Goal: Transaction & Acquisition: Purchase product/service

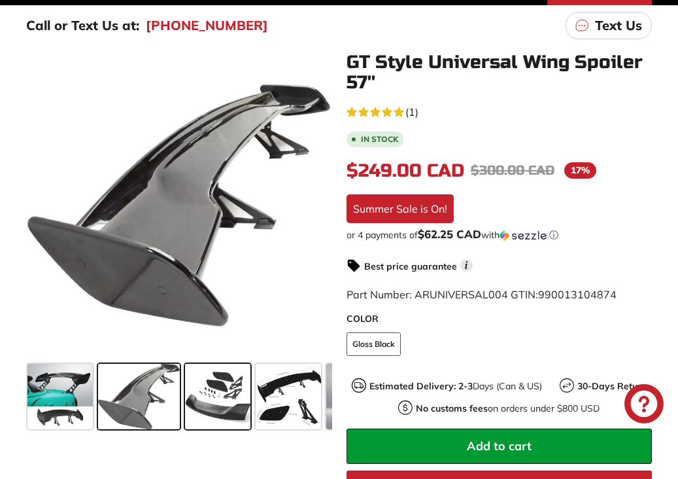
click at [204, 398] on span at bounding box center [217, 396] width 65 height 65
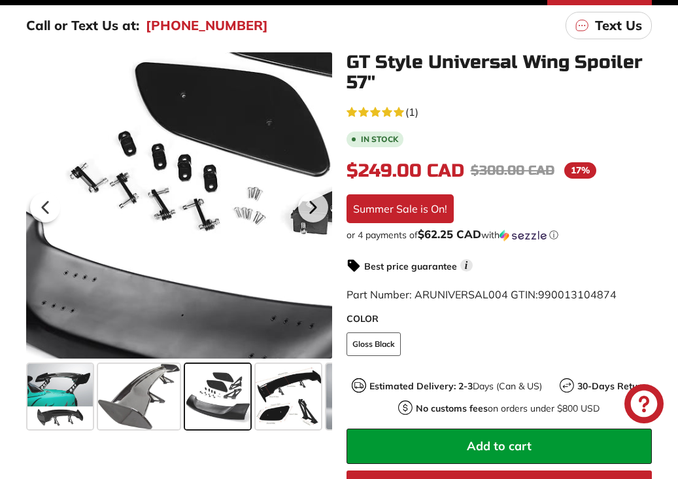
click at [120, 195] on div at bounding box center [179, 205] width 306 height 306
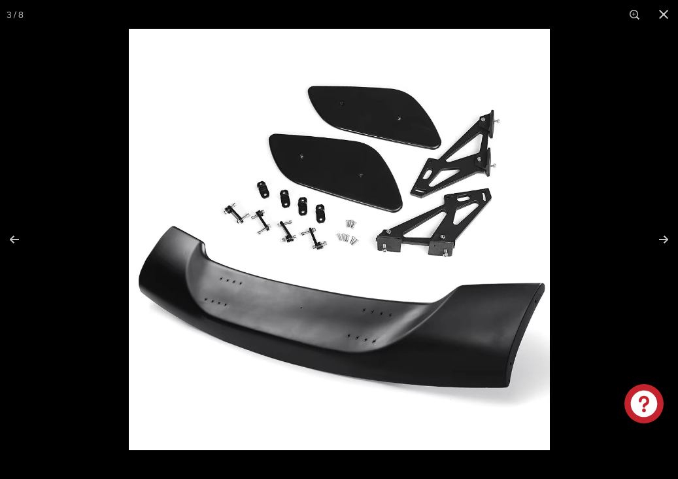
click at [292, 217] on img at bounding box center [339, 239] width 421 height 421
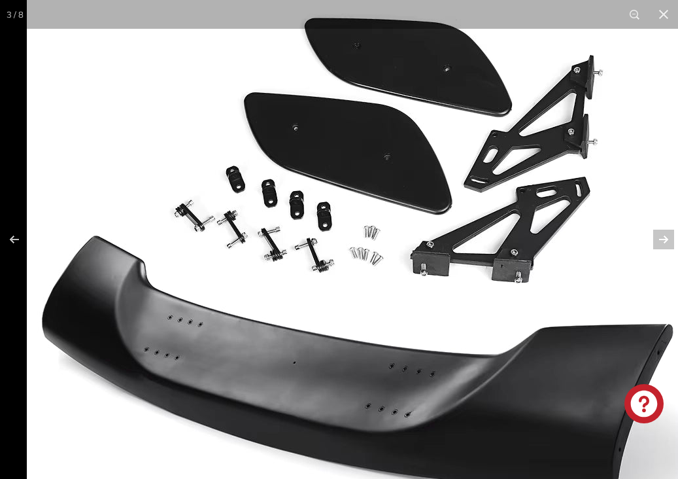
click at [320, 243] on img at bounding box center [354, 256] width 654 height 654
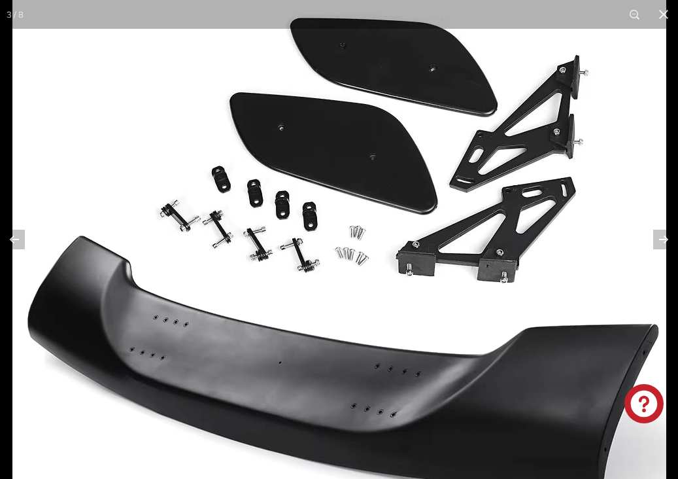
click at [265, 250] on img at bounding box center [339, 256] width 654 height 654
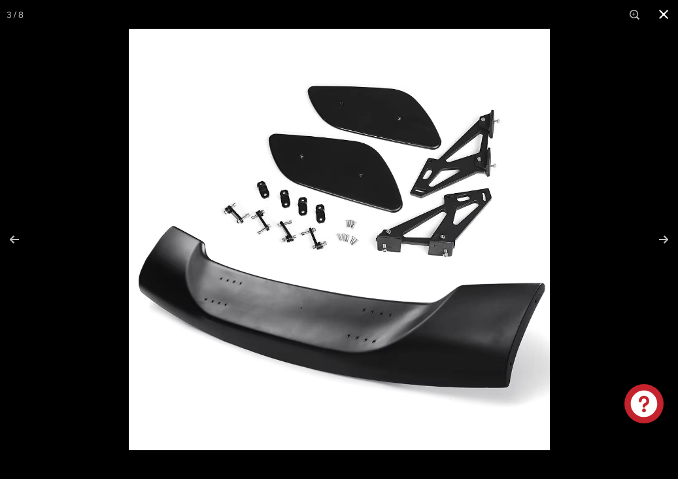
click at [668, 17] on button at bounding box center [663, 14] width 29 height 29
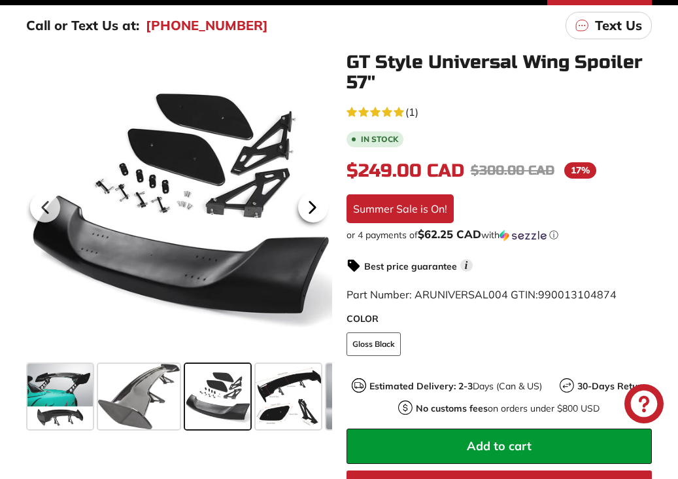
click at [309, 212] on icon at bounding box center [311, 206] width 5 height 11
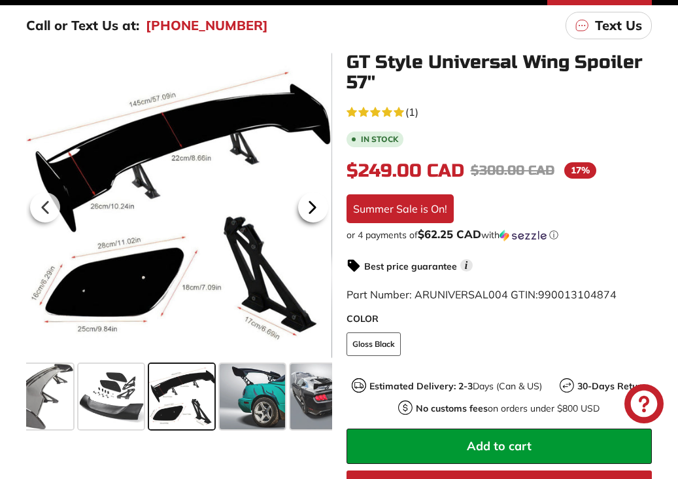
scroll to position [0, 109]
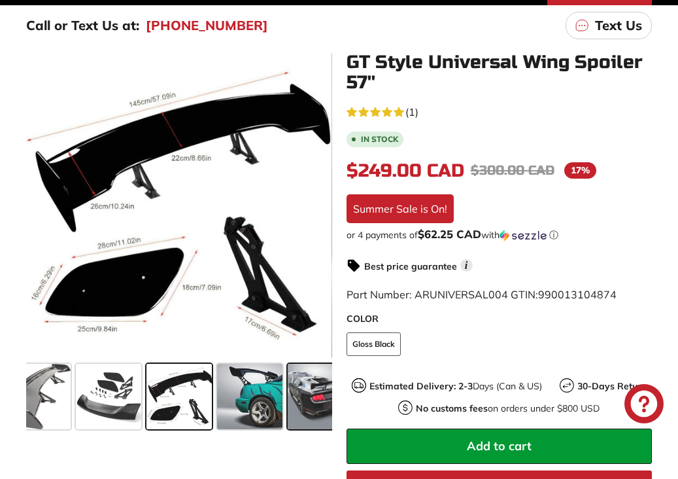
click at [301, 377] on span at bounding box center [320, 396] width 65 height 65
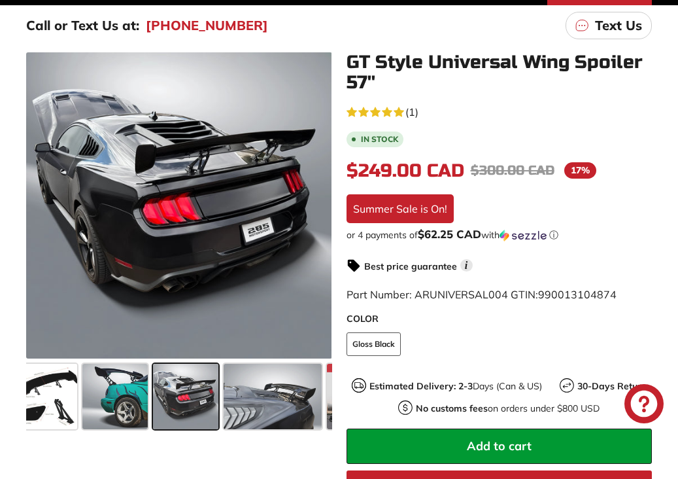
scroll to position [0, 250]
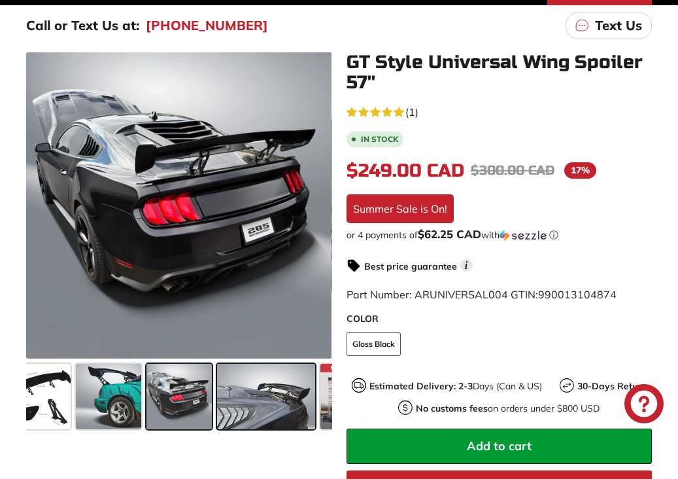
click at [298, 403] on span at bounding box center [266, 396] width 98 height 65
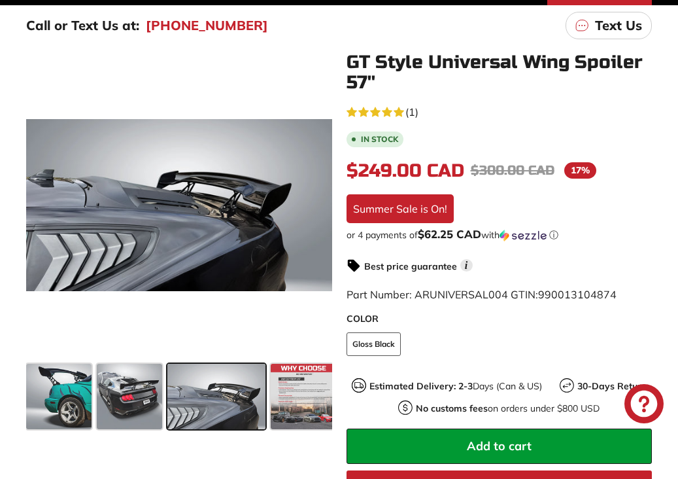
scroll to position [0, 307]
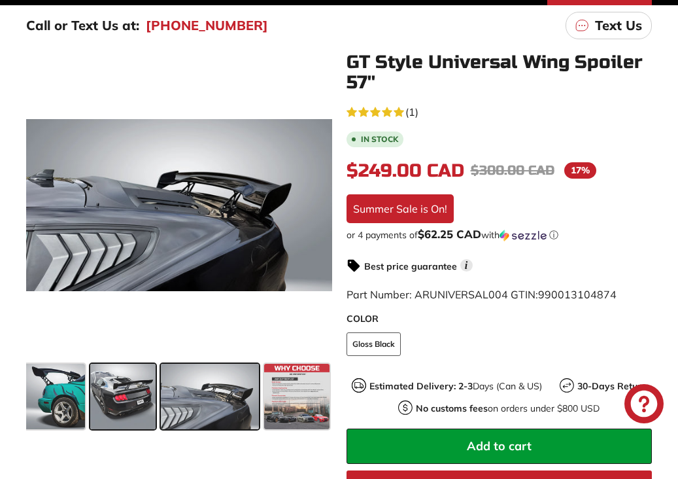
click at [144, 404] on span at bounding box center [122, 396] width 65 height 65
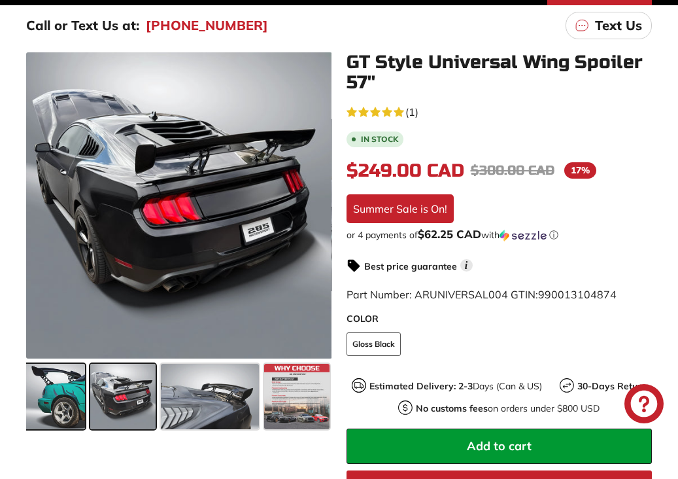
click at [73, 390] on span at bounding box center [52, 396] width 65 height 65
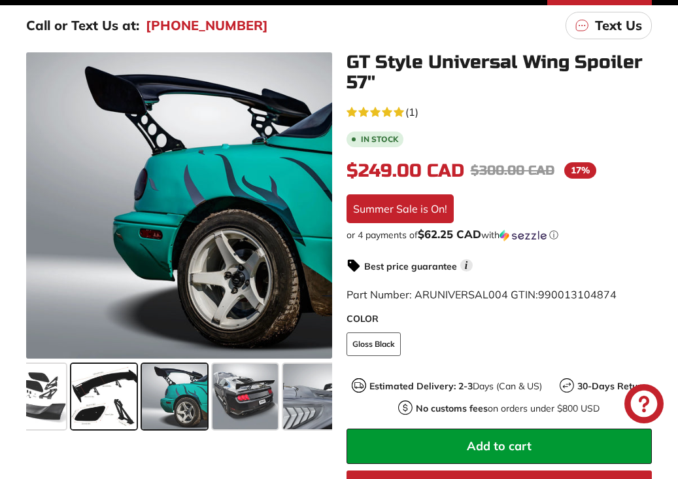
scroll to position [0, 180]
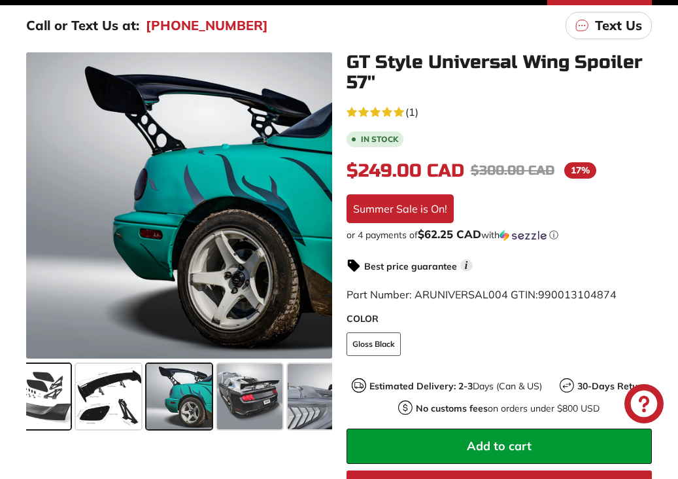
click at [54, 381] on span at bounding box center [37, 396] width 65 height 65
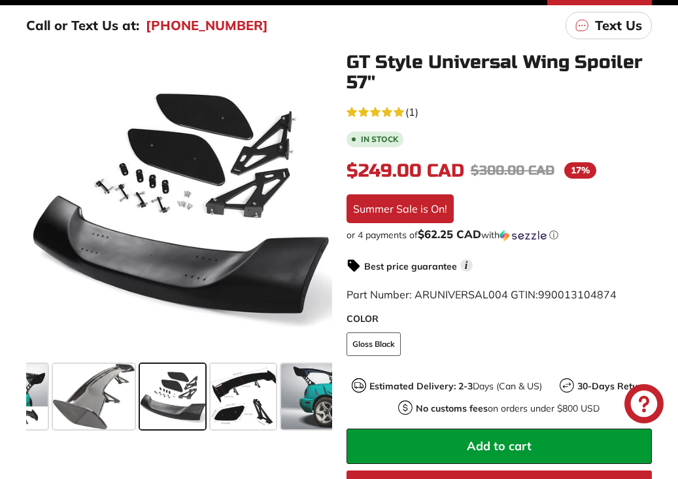
scroll to position [0, 39]
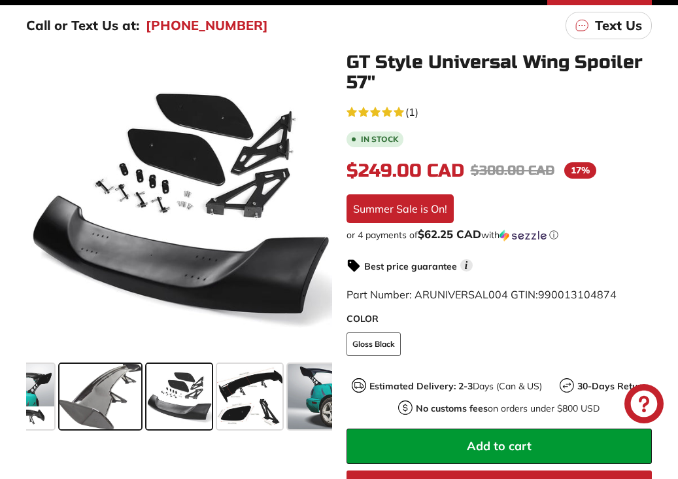
click at [78, 377] on span at bounding box center [100, 396] width 82 height 65
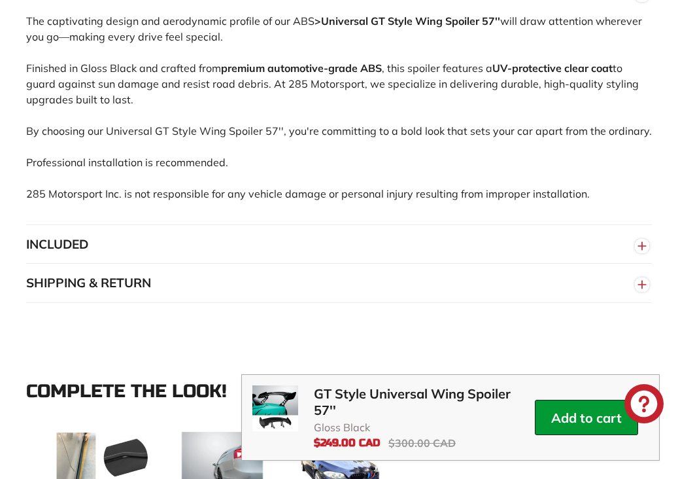
scroll to position [1058, 0]
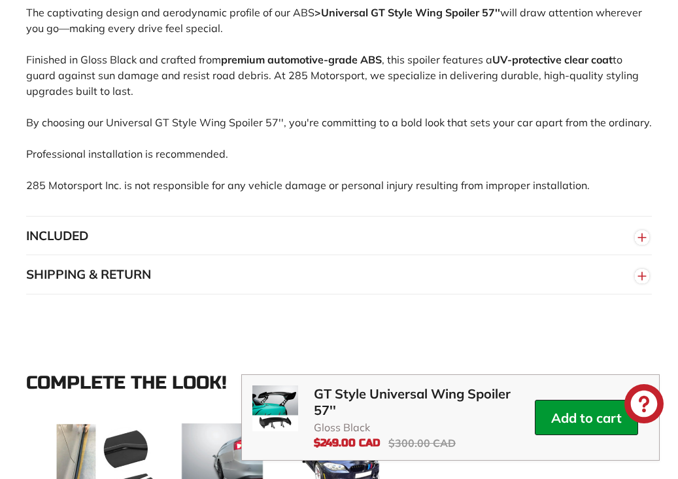
click at [335, 248] on button "INCLUDED" at bounding box center [339, 235] width 626 height 39
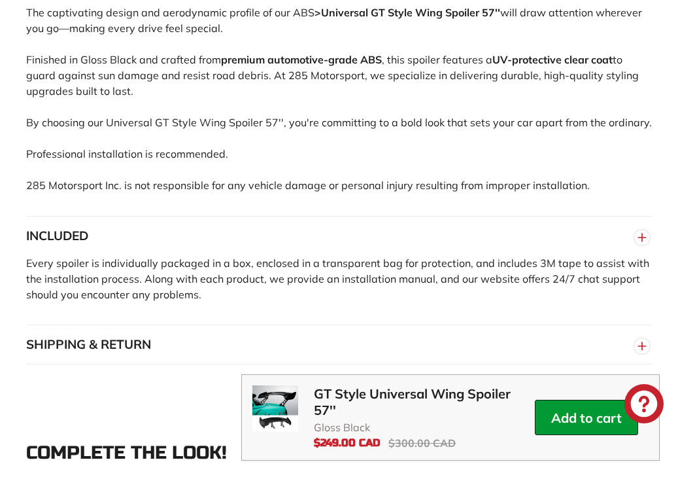
click at [334, 246] on button "INCLUDED" at bounding box center [339, 235] width 626 height 39
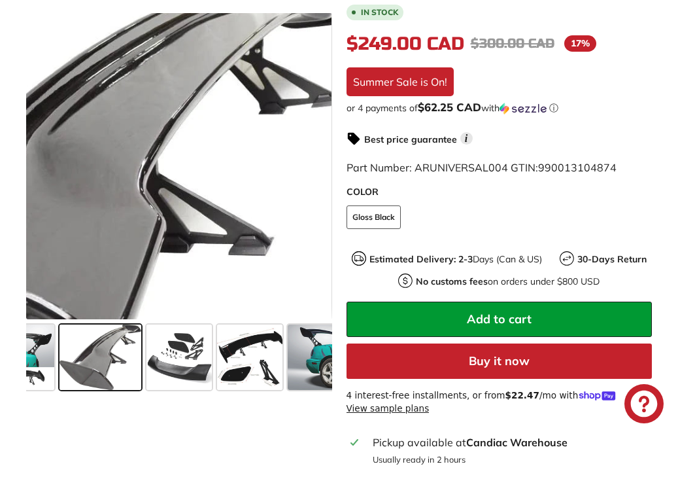
scroll to position [382, 0]
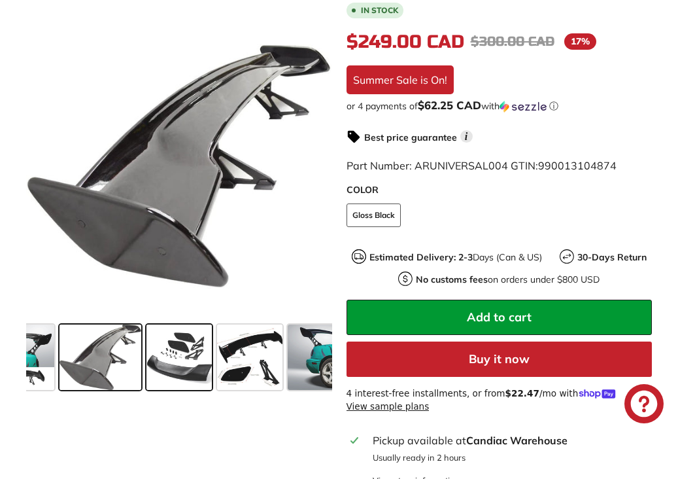
click at [173, 354] on span at bounding box center [178, 356] width 65 height 65
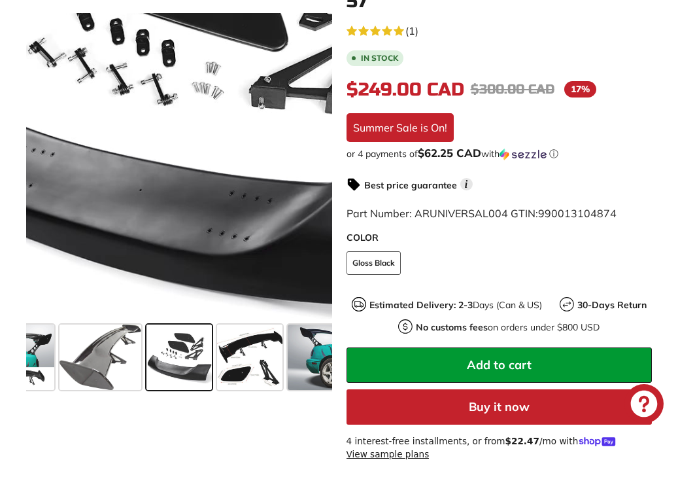
scroll to position [338, 0]
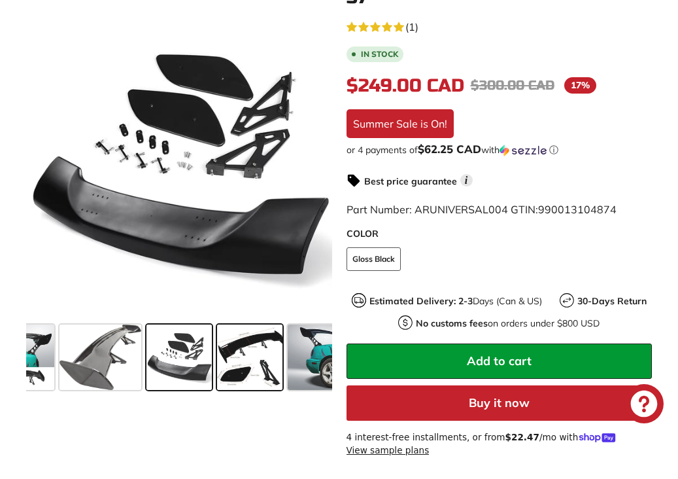
click at [258, 356] on span at bounding box center [249, 356] width 65 height 65
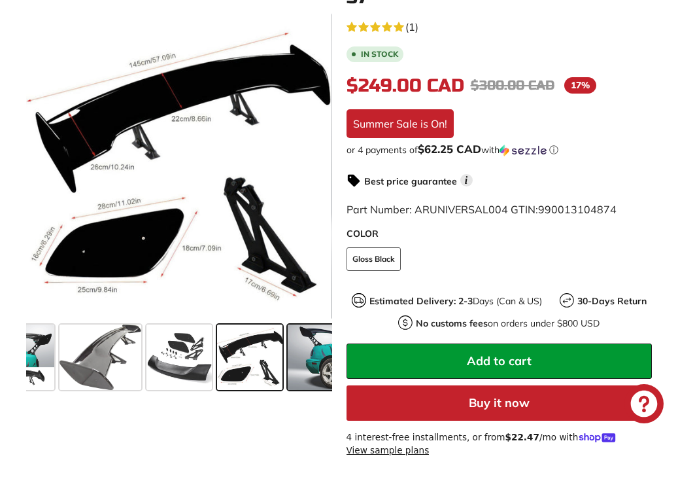
click at [296, 345] on span at bounding box center [320, 356] width 65 height 65
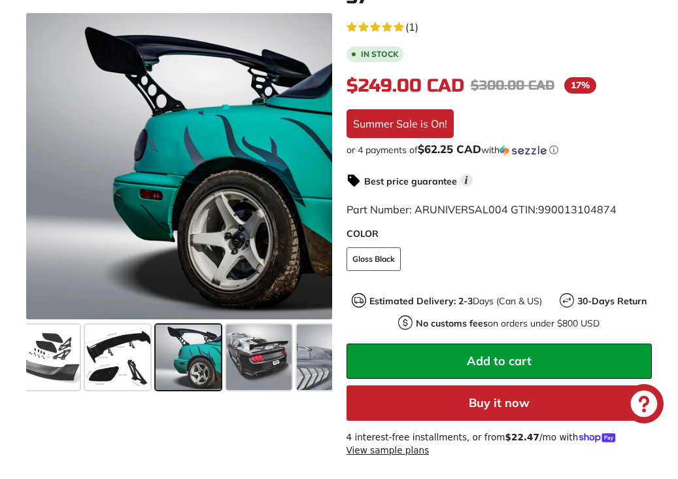
scroll to position [0, 180]
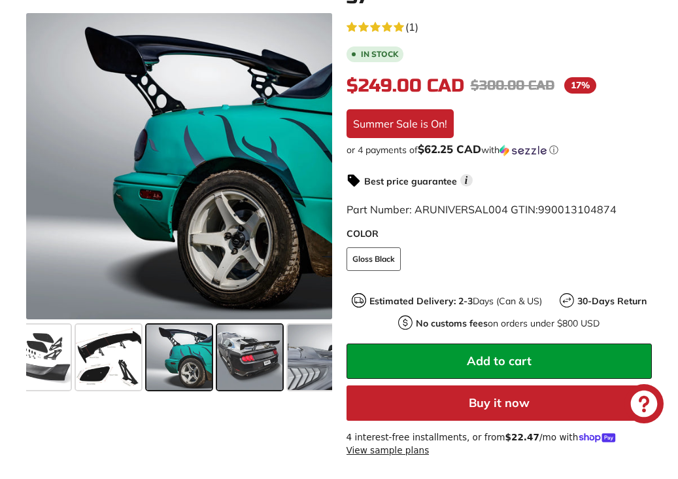
click at [226, 345] on span at bounding box center [249, 356] width 65 height 65
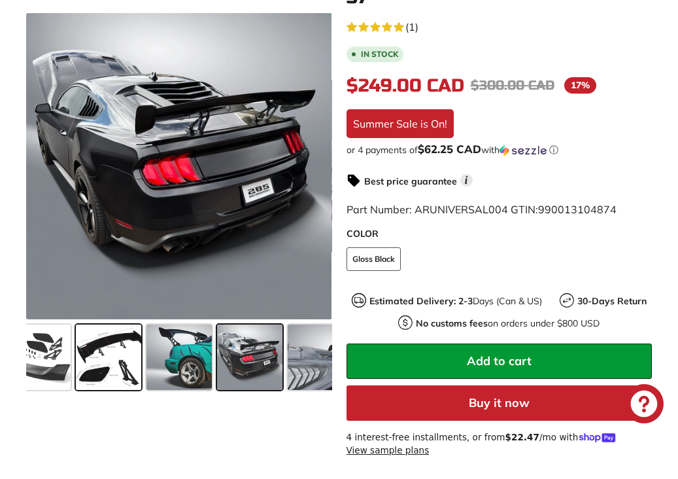
click at [92, 341] on span at bounding box center [108, 356] width 65 height 65
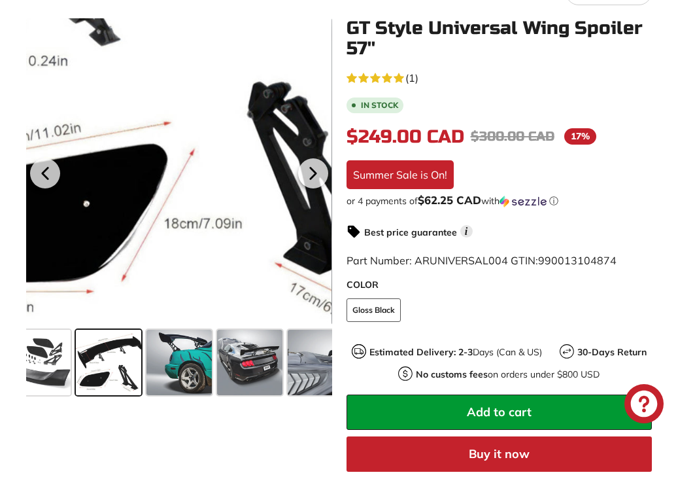
scroll to position [283, 0]
